Goal: Information Seeking & Learning: Learn about a topic

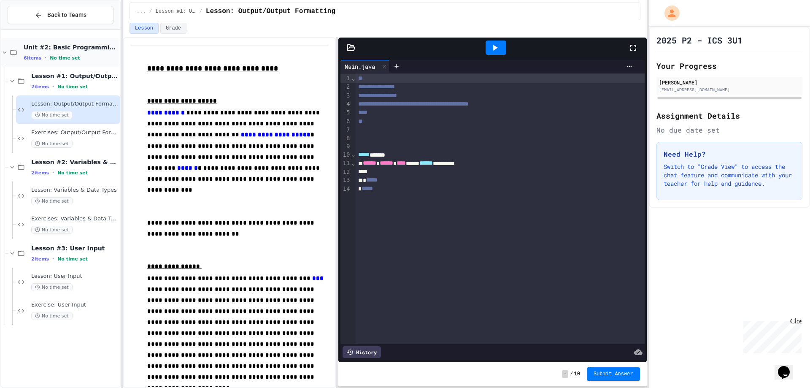
click at [74, 57] on div "6 items • No time set" at bounding box center [71, 57] width 95 height 7
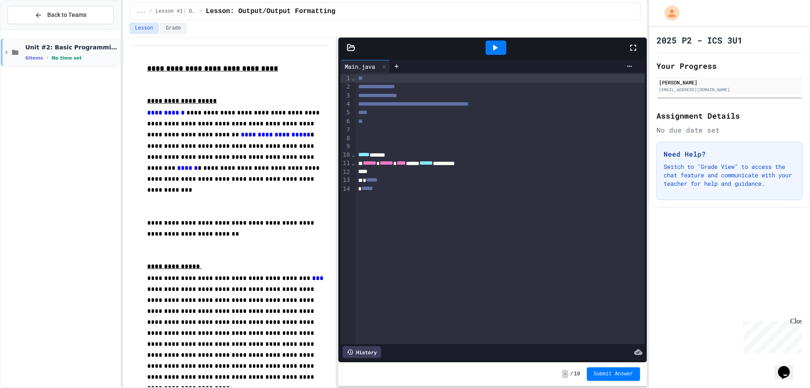
click at [81, 50] on span "Unit #2: Basic Programming Concepts" at bounding box center [71, 47] width 93 height 8
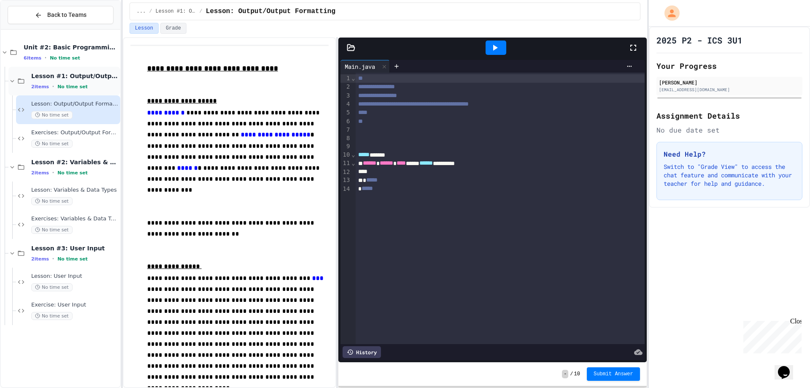
click at [92, 74] on span "Lesson #1: Output/Output Formatting" at bounding box center [74, 76] width 87 height 8
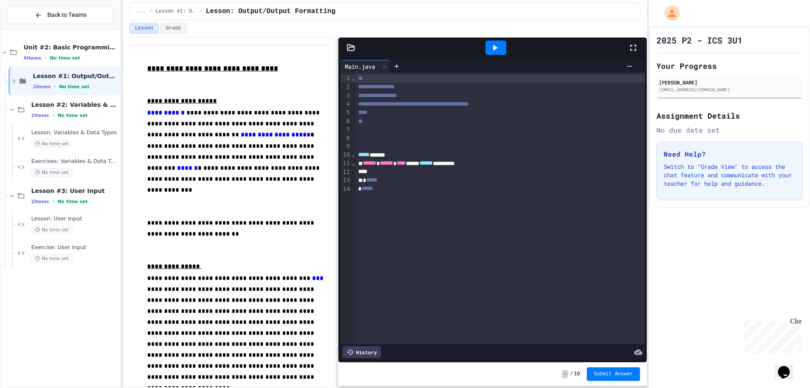
click at [92, 74] on span "Lesson #1: Output/Output Formatting" at bounding box center [76, 76] width 86 height 8
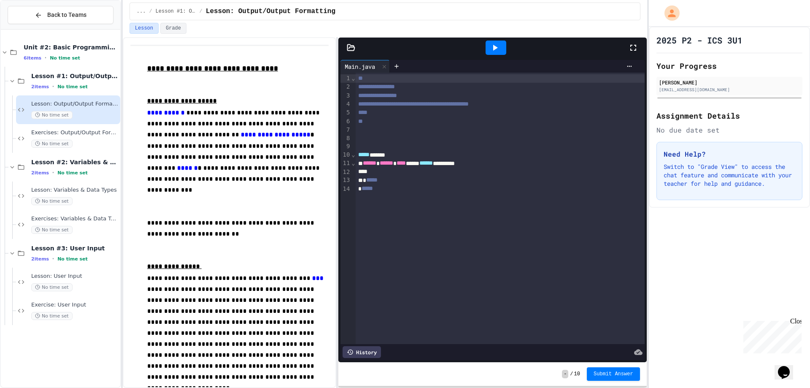
click at [92, 74] on span "Lesson #1: Output/Output Formatting" at bounding box center [74, 76] width 87 height 8
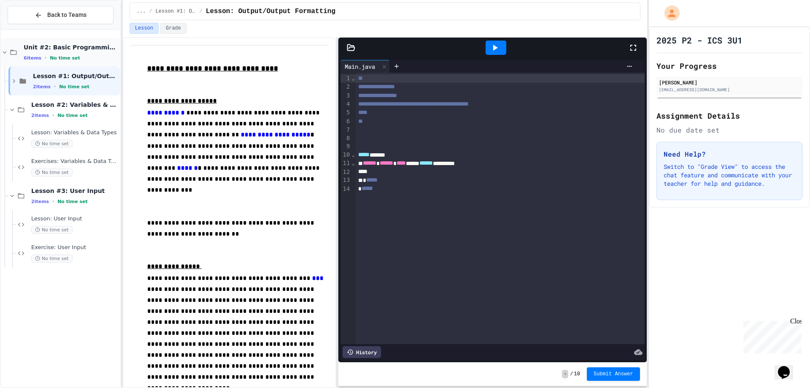
click at [82, 49] on span "Unit #2: Basic Programming Concepts" at bounding box center [71, 47] width 95 height 8
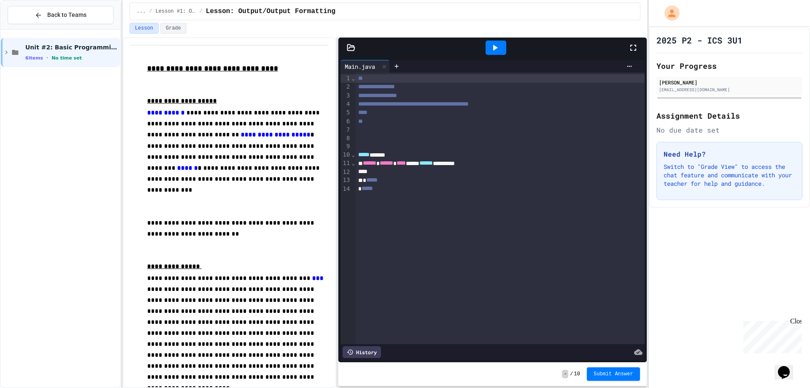
click at [82, 49] on span "Unit #2: Basic Programming Concepts" at bounding box center [71, 47] width 93 height 8
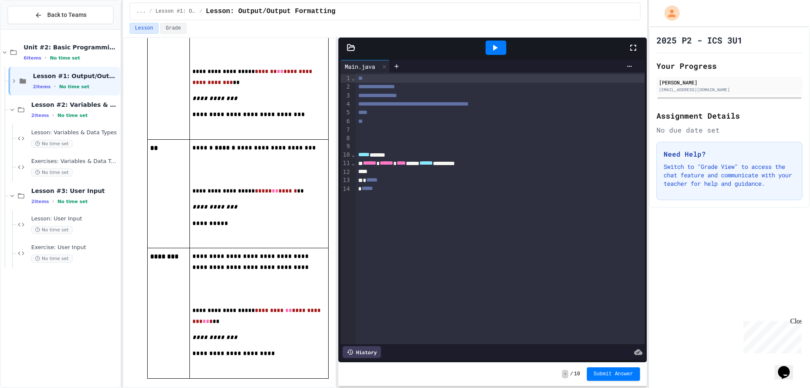
scroll to position [1810, 0]
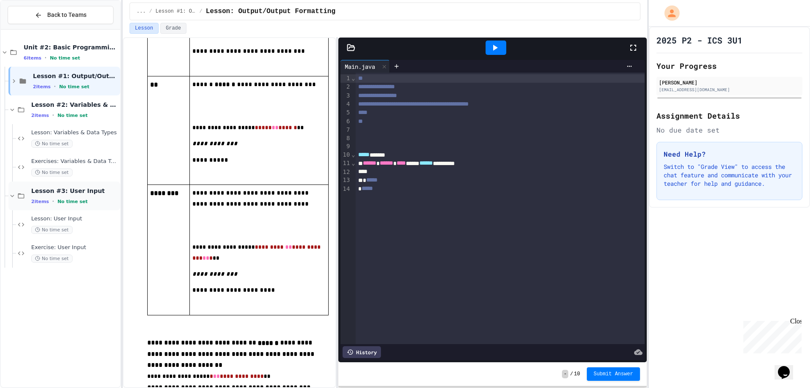
click at [84, 208] on div "Lesson #3: User Input 2 items • No time set" at bounding box center [64, 196] width 112 height 29
click at [48, 196] on div "Lesson #3: User Input 2 items • No time set" at bounding box center [74, 196] width 87 height 18
click at [95, 230] on div "No time set" at bounding box center [74, 230] width 87 height 8
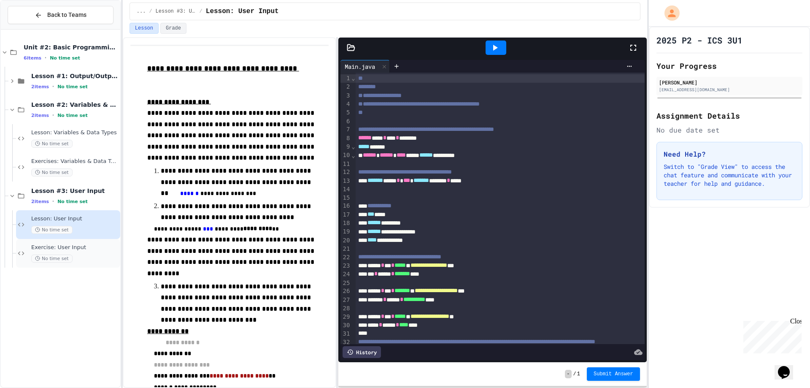
click at [93, 255] on div "No time set" at bounding box center [74, 259] width 87 height 8
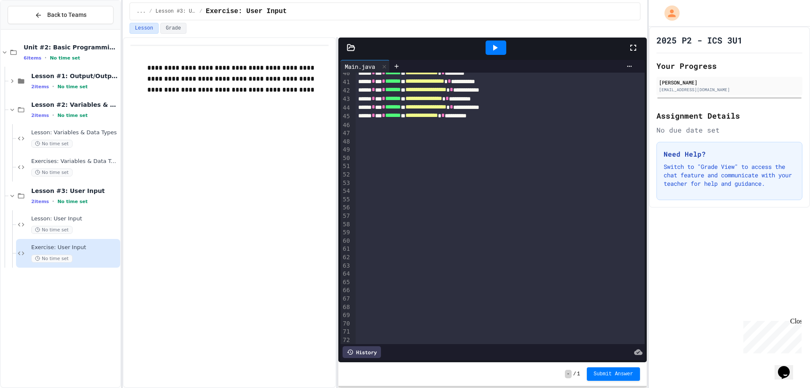
scroll to position [338, 0]
click at [495, 44] on icon at bounding box center [495, 48] width 10 height 10
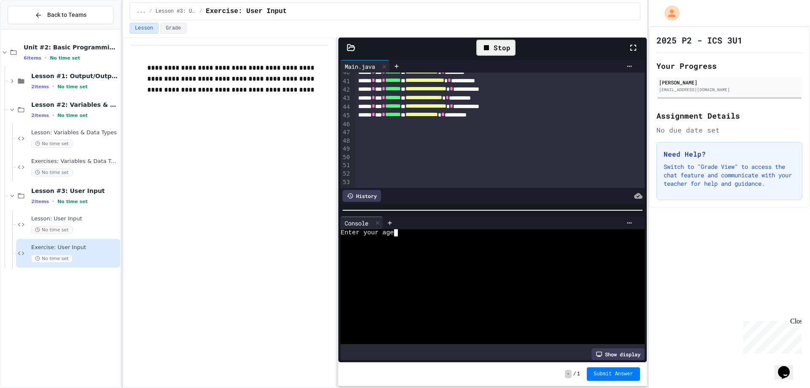
click at [452, 239] on div at bounding box center [485, 239] width 289 height 7
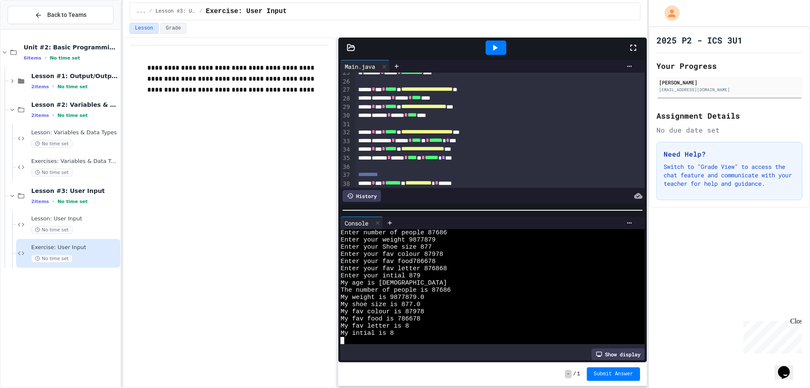
scroll to position [211, 0]
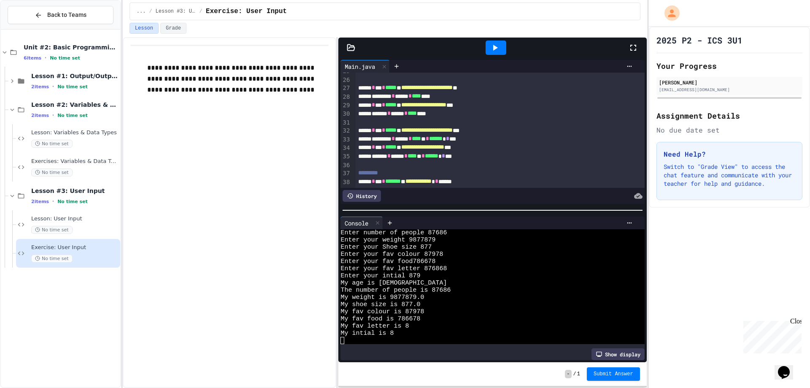
click at [435, 341] on div "WWWWWWWWWWWWWWWWWWWWWWWWWWWWWWWW Enter number of people 87686 Enter your weight…" at bounding box center [493, 288] width 304 height 119
click at [427, 325] on div "My fav letter is 8" at bounding box center [485, 325] width 289 height 7
click at [425, 323] on div "My fav letter is 8" at bounding box center [485, 325] width 289 height 7
click at [471, 251] on div "Enter your fav colour 87978" at bounding box center [485, 254] width 289 height 7
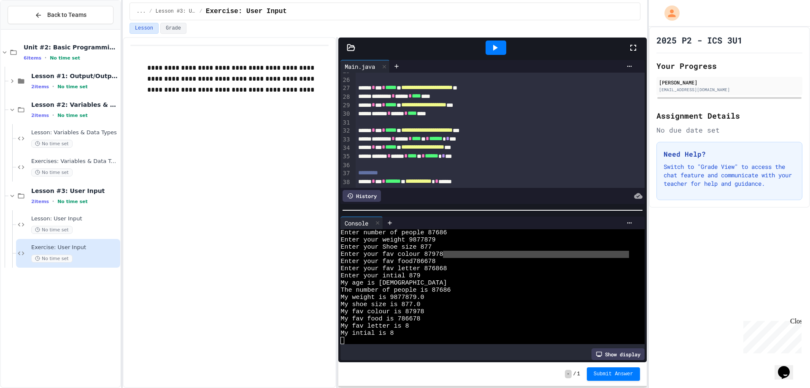
click at [500, 42] on div at bounding box center [496, 48] width 21 height 14
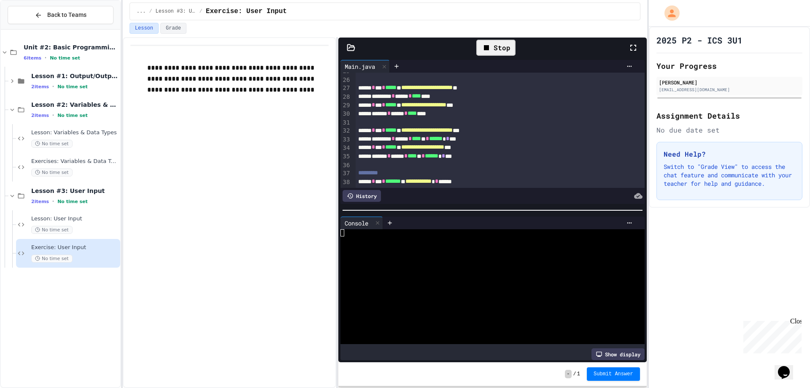
click at [505, 42] on div "Stop" at bounding box center [496, 48] width 39 height 16
click at [628, 370] on button "Submit Answer" at bounding box center [613, 373] width 53 height 14
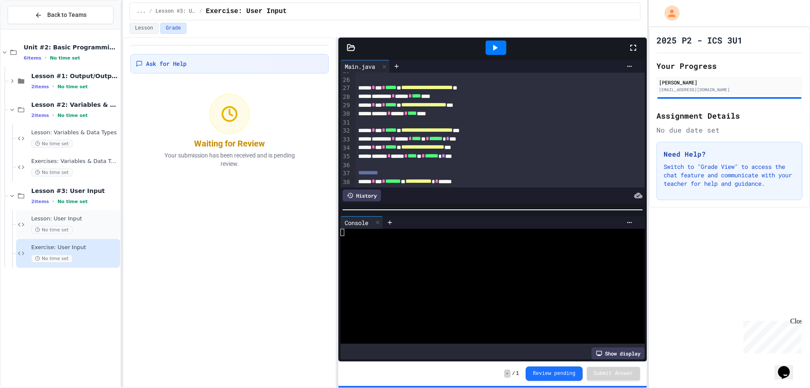
click at [94, 233] on div "No time set" at bounding box center [74, 230] width 87 height 8
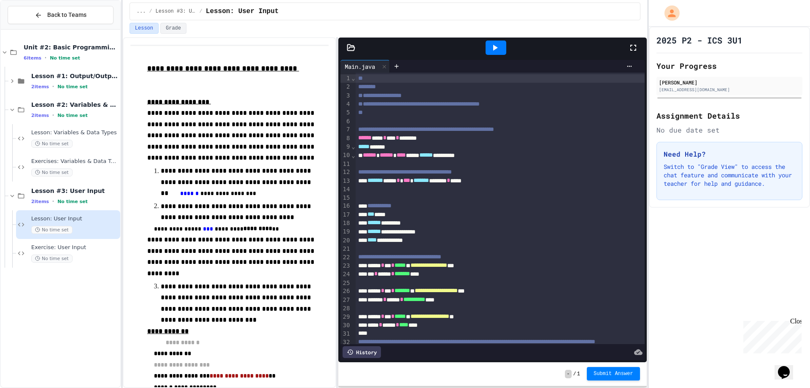
click at [621, 377] on button "Submit Answer" at bounding box center [613, 374] width 53 height 14
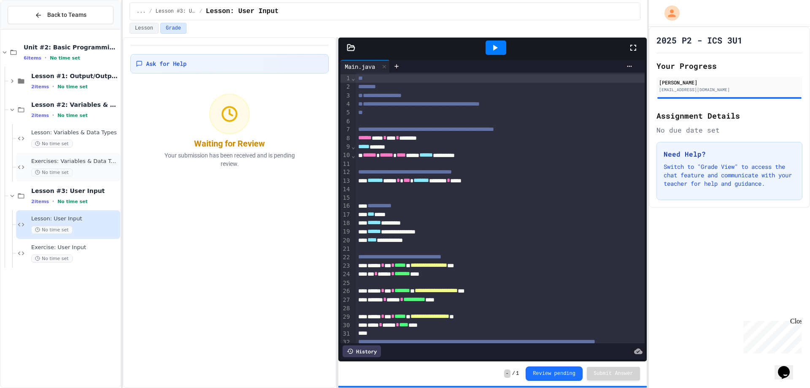
click at [85, 163] on span "Exercises: Variables & Data Types" at bounding box center [74, 161] width 87 height 7
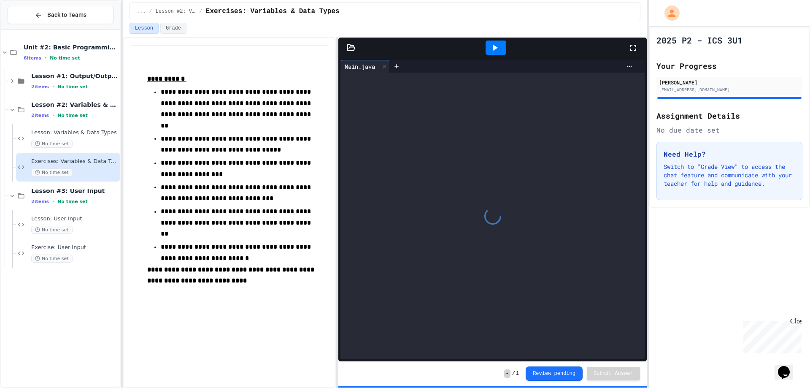
click at [103, 190] on span "Lesson #3: User Input" at bounding box center [74, 191] width 87 height 8
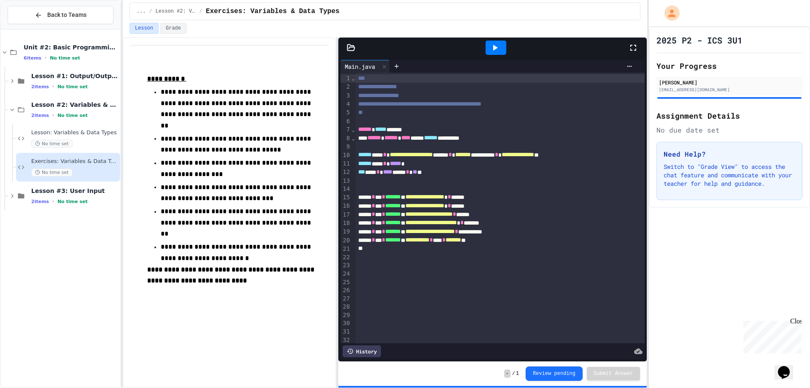
click at [103, 190] on span "Lesson #3: User Input" at bounding box center [74, 191] width 87 height 8
click at [87, 138] on div "Lesson: Variables & Data Types No time set" at bounding box center [74, 138] width 87 height 19
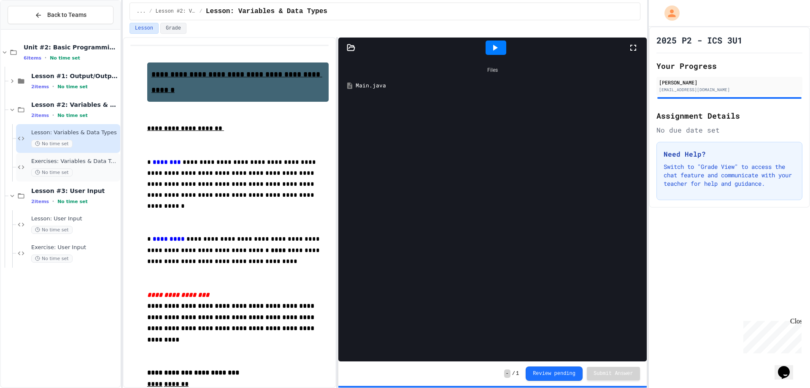
click at [88, 164] on span "Exercises: Variables & Data Types" at bounding box center [74, 161] width 87 height 7
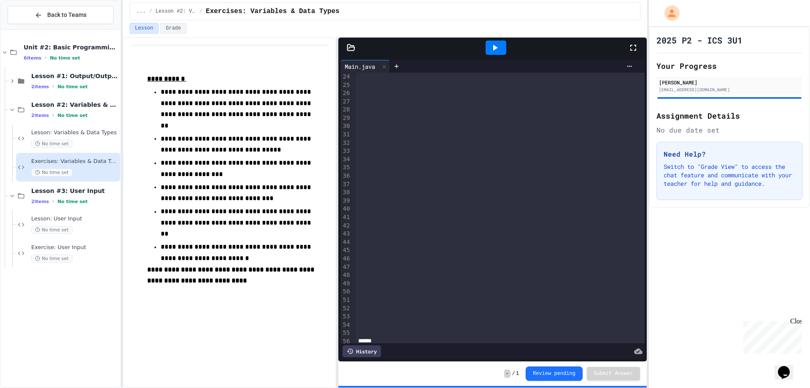
scroll to position [230, 0]
click at [91, 192] on span "Lesson #3: User Input" at bounding box center [74, 191] width 87 height 8
click at [83, 112] on div "2 items • No time set" at bounding box center [74, 115] width 87 height 7
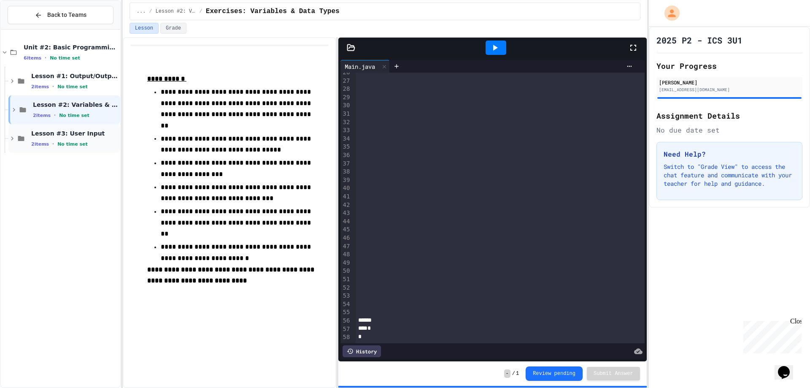
click at [94, 141] on div "2 items • No time set" at bounding box center [74, 144] width 87 height 7
click at [95, 135] on span "Lesson #3: User Input" at bounding box center [74, 134] width 87 height 8
click at [89, 99] on div "Lesson #2: Variables & Data Types 2 items • No time set" at bounding box center [64, 109] width 112 height 29
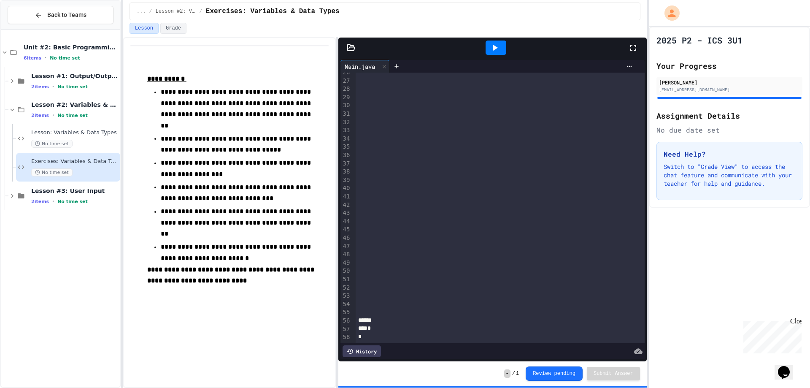
click at [89, 99] on div "Lesson #2: Variables & Data Types 2 items • No time set" at bounding box center [64, 109] width 112 height 29
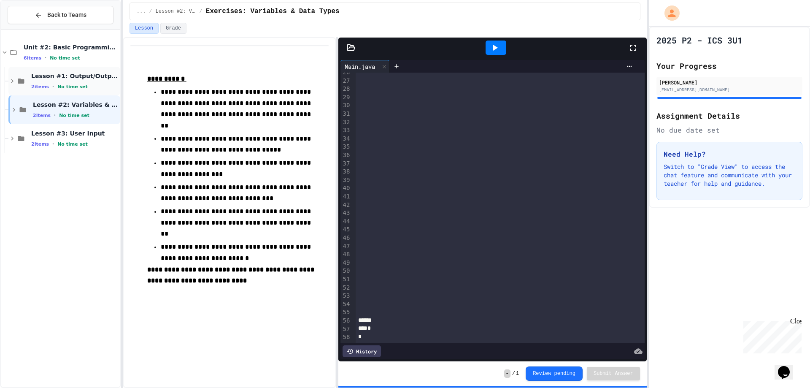
click at [82, 85] on div "2 items • No time set" at bounding box center [74, 86] width 87 height 7
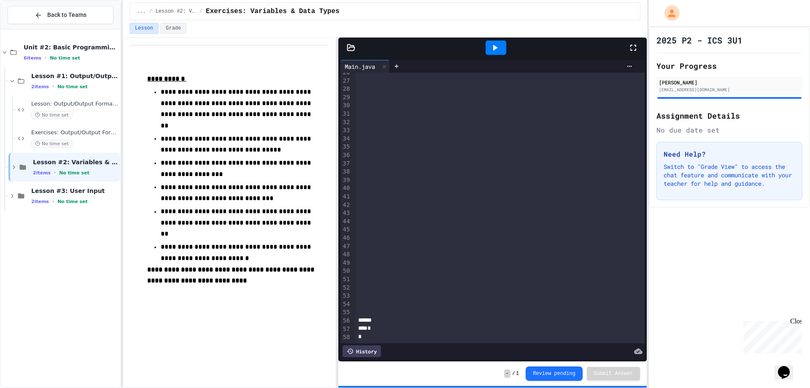
click at [82, 85] on div "2 items • No time set" at bounding box center [74, 86] width 87 height 7
